Goal: Find specific page/section: Find specific page/section

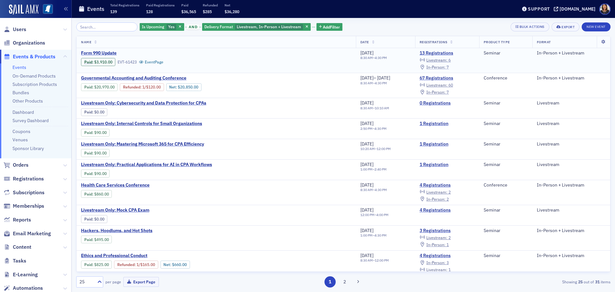
click at [441, 66] on span "In-Person :" at bounding box center [435, 66] width 19 height 5
click at [447, 58] on span "Livestream :" at bounding box center [436, 59] width 21 height 5
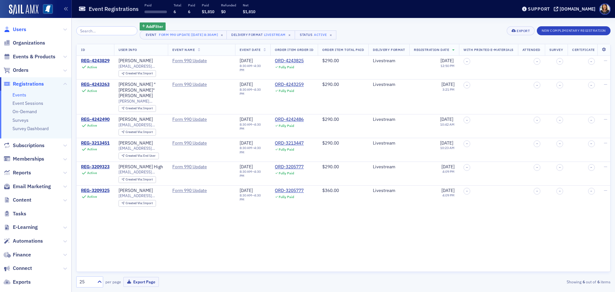
click at [18, 29] on span "Users" at bounding box center [19, 29] width 13 height 7
